Goal: Obtain resource: Obtain resource

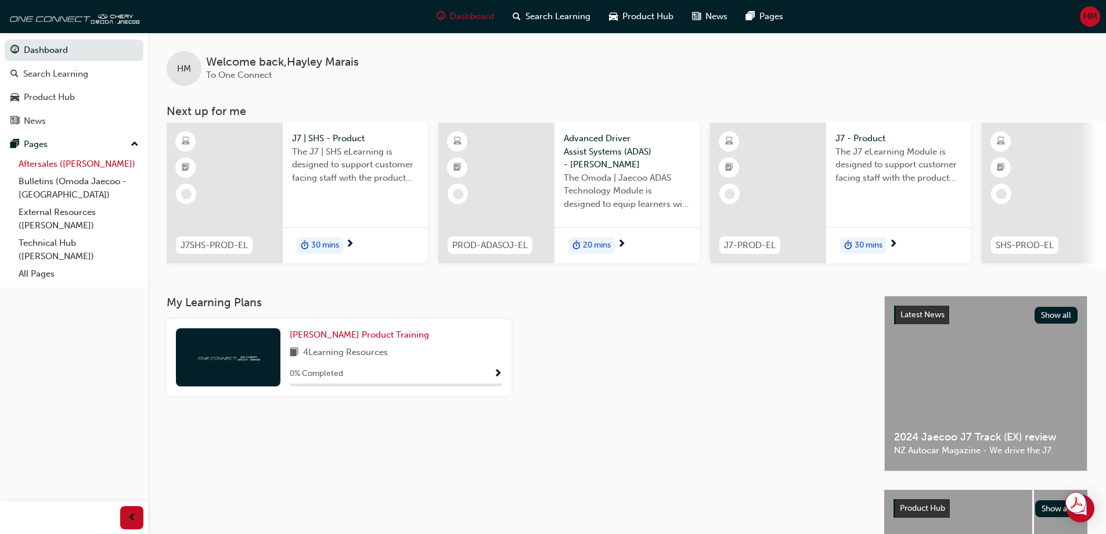
click at [36, 165] on link "Aftersales ([PERSON_NAME])" at bounding box center [78, 164] width 129 height 18
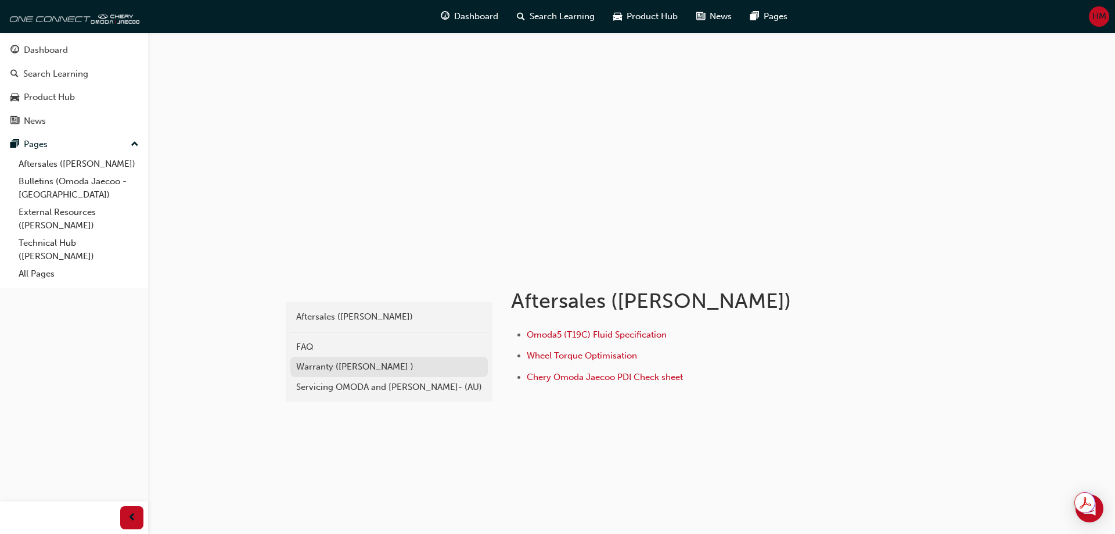
click at [357, 370] on div "Warranty ([PERSON_NAME] )" at bounding box center [389, 366] width 186 height 13
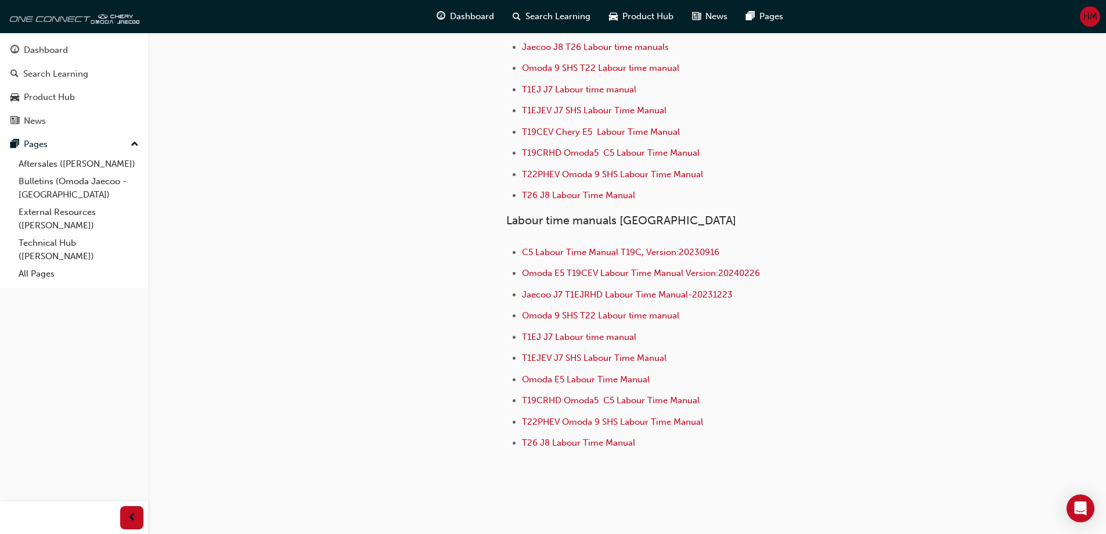
scroll to position [304, 0]
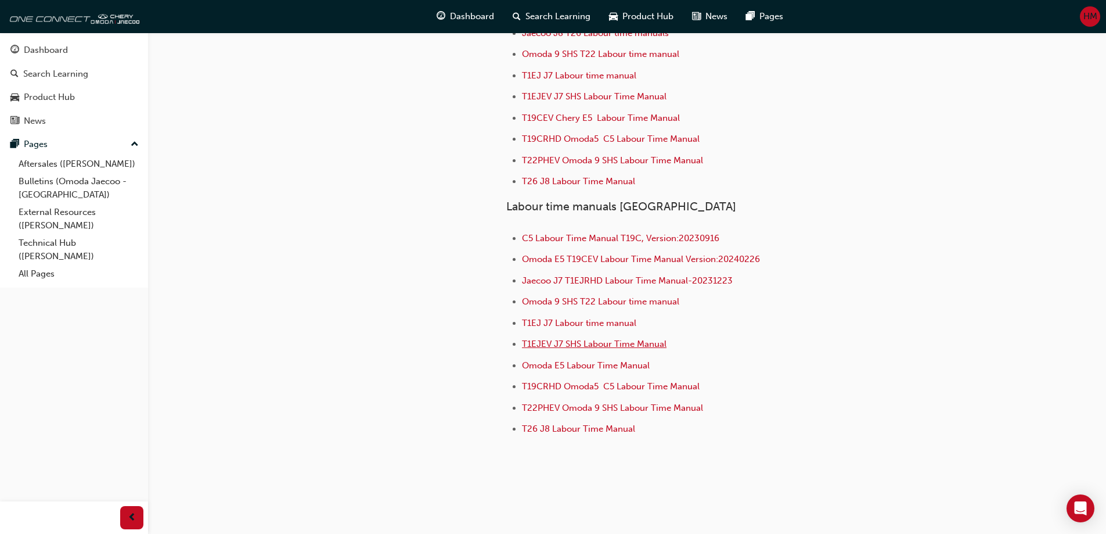
click at [587, 339] on span "T1EJEV J7 SHS Labour Time Manual" at bounding box center [594, 344] width 145 height 10
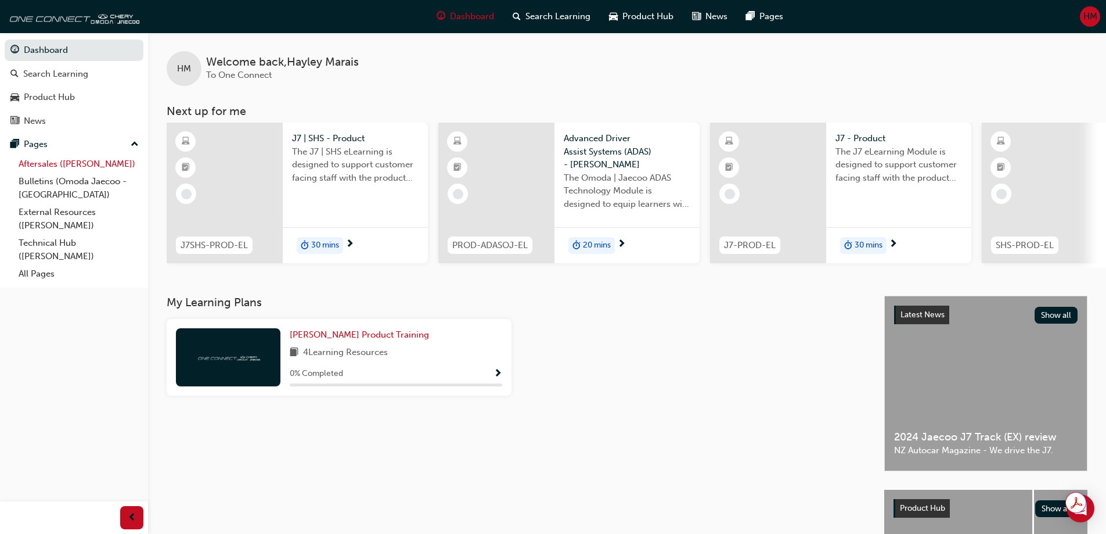
click at [41, 165] on link "Aftersales ([PERSON_NAME])" at bounding box center [78, 164] width 129 height 18
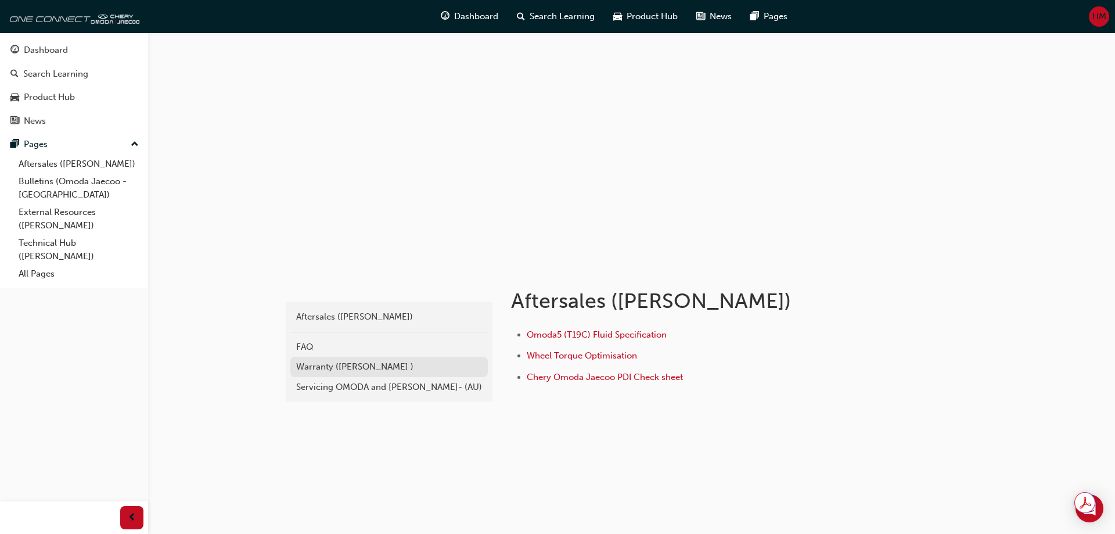
click at [362, 362] on div "Warranty ([PERSON_NAME] )" at bounding box center [389, 366] width 186 height 13
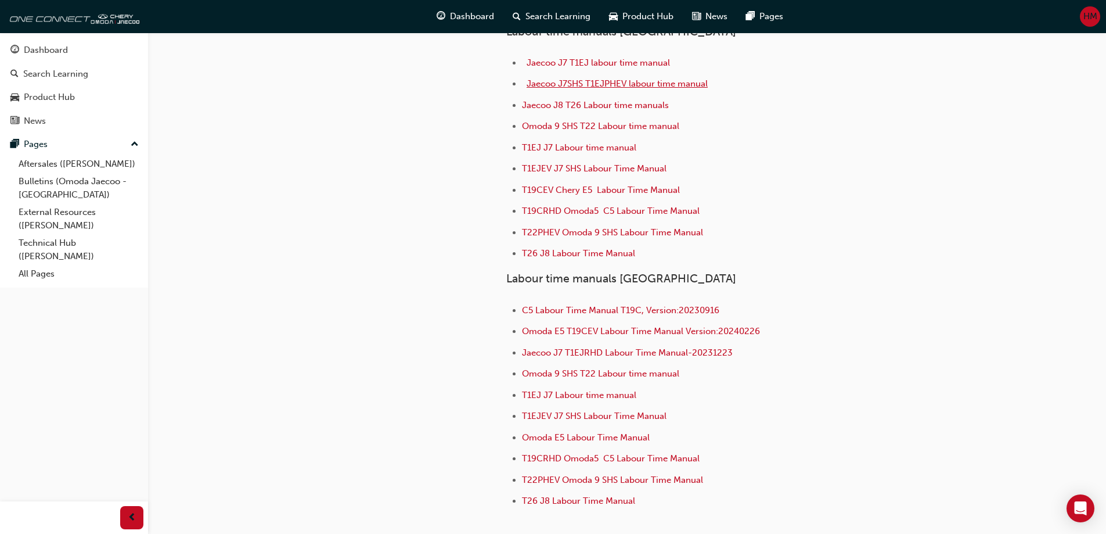
scroll to position [290, 0]
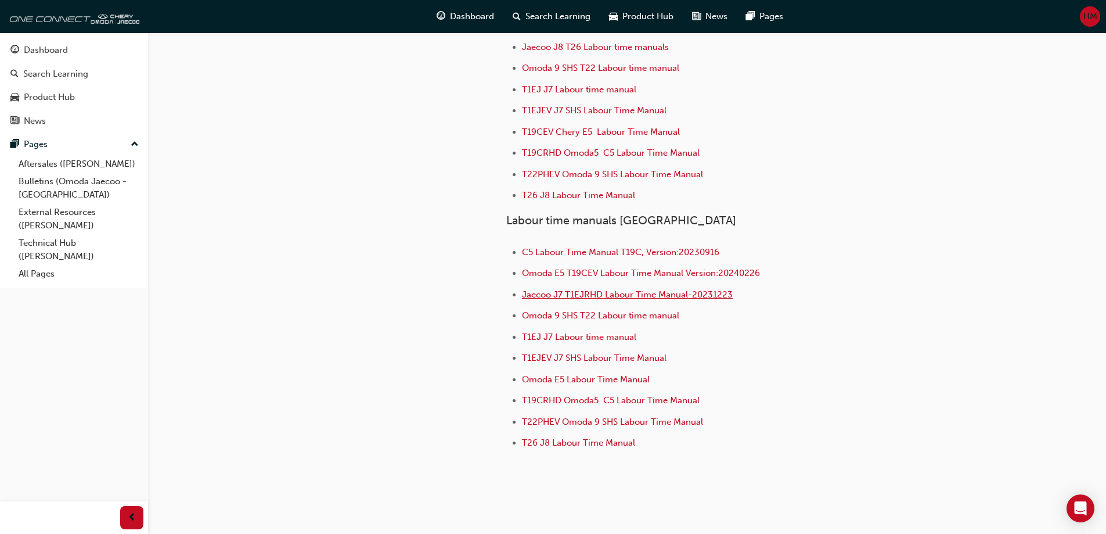
click at [675, 289] on span "Jaecoo J7 T1EJRHD Labour Time Manual-20231223" at bounding box center [627, 294] width 211 height 10
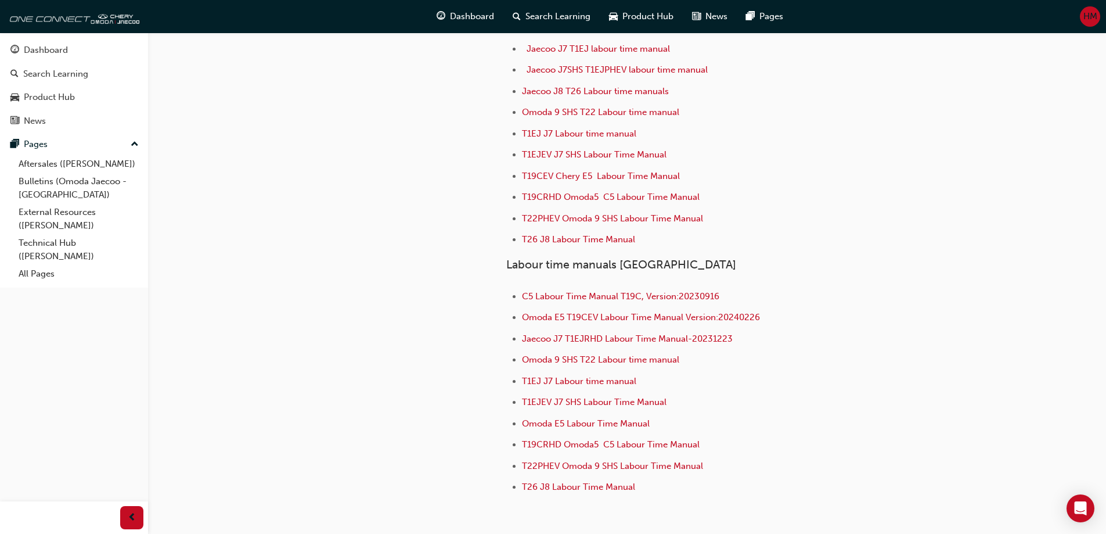
scroll to position [188, 0]
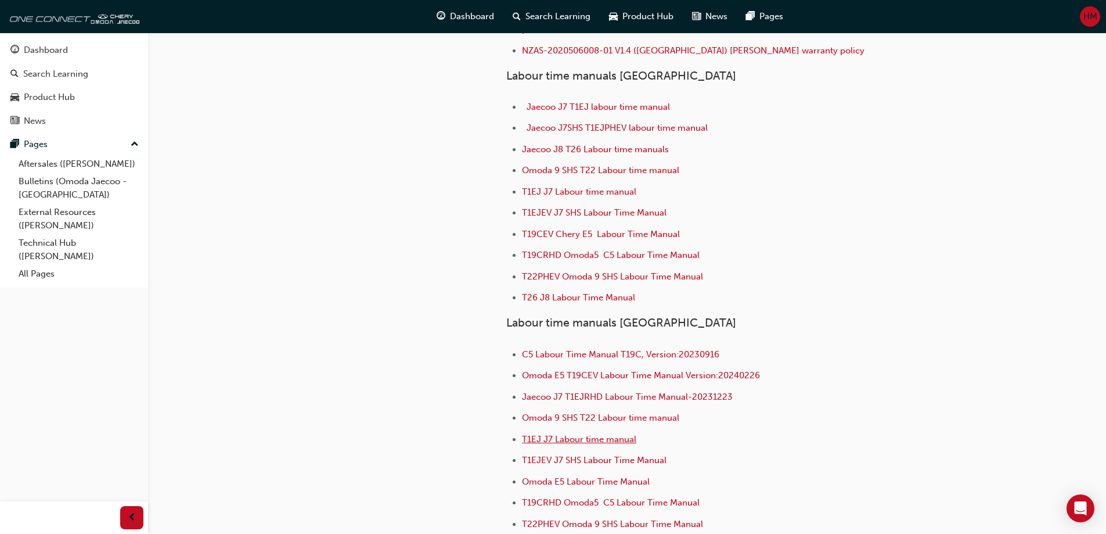
click at [584, 434] on span "T1EJ J7 Labour time manual" at bounding box center [579, 439] width 114 height 10
